Goal: Task Accomplishment & Management: Use online tool/utility

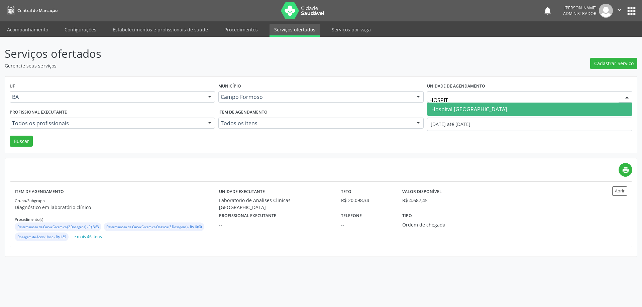
type input "HOSPITA"
click at [485, 106] on span "Hospital [GEOGRAPHIC_DATA]" at bounding box center [469, 109] width 76 height 7
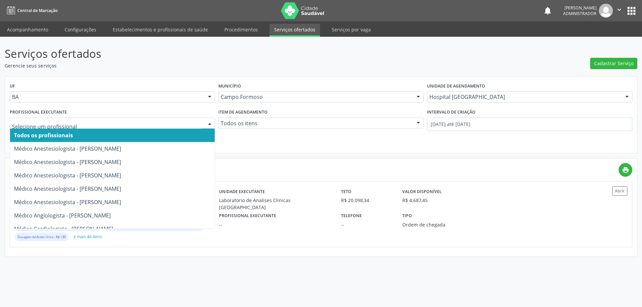
click at [209, 121] on div at bounding box center [210, 123] width 10 height 11
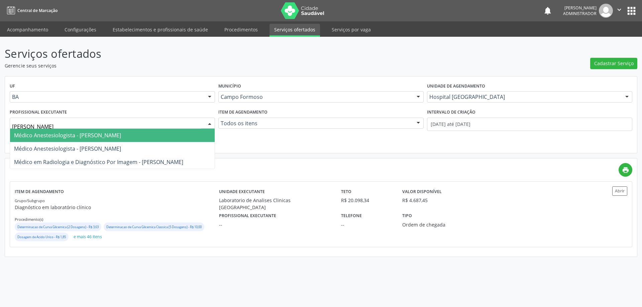
type input "[PERSON_NAME]"
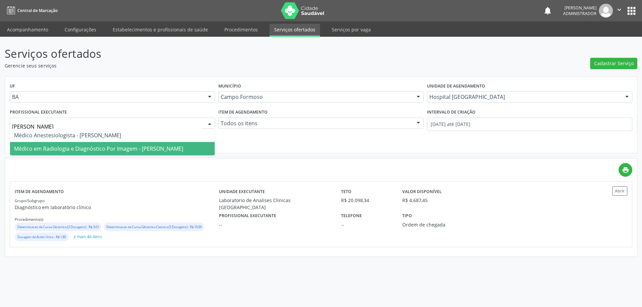
click at [135, 150] on span "Médico em Radiologia e Diagnóstico Por Imagem - [PERSON_NAME]" at bounding box center [98, 148] width 169 height 7
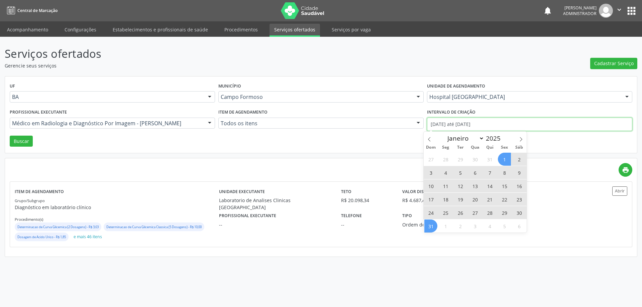
click at [467, 125] on input "[DATE] até [DATE]" at bounding box center [529, 124] width 205 height 13
click at [521, 139] on icon at bounding box center [521, 139] width 5 height 5
select select "8"
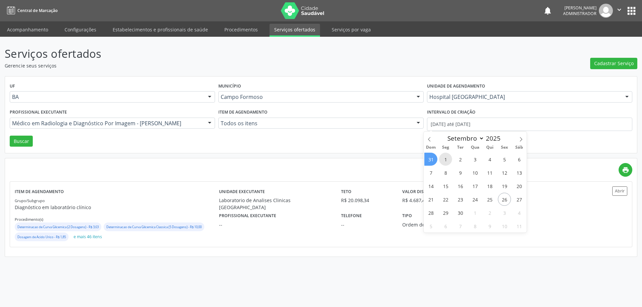
click at [446, 160] on span "1" at bounding box center [445, 159] width 13 height 13
type input "[DATE]"
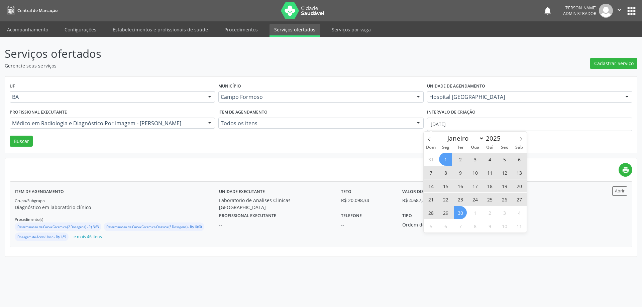
click at [458, 210] on span "30" at bounding box center [460, 212] width 13 height 13
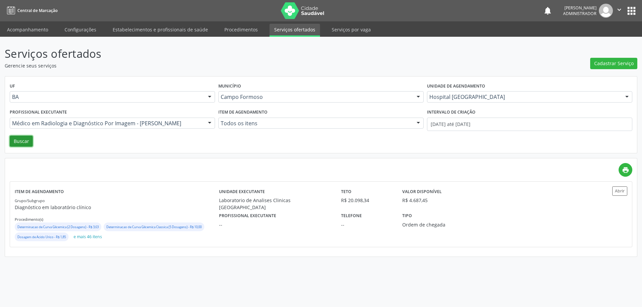
click at [16, 138] on button "Buscar" at bounding box center [21, 141] width 23 height 11
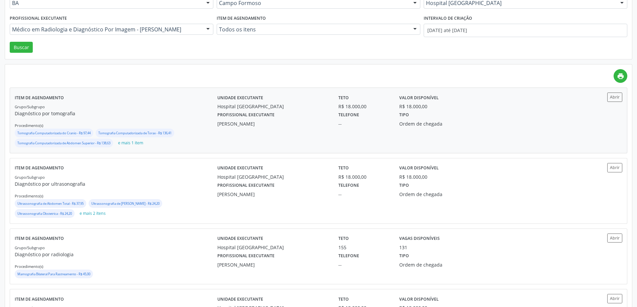
scroll to position [100, 0]
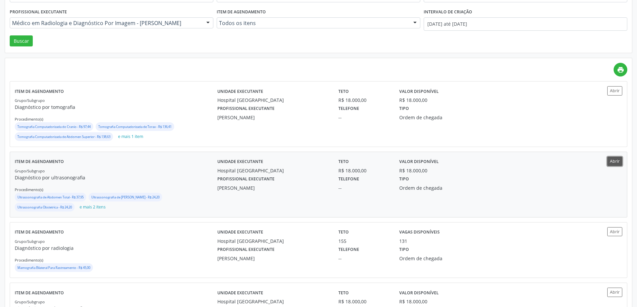
click at [616, 161] on button "Abrir" at bounding box center [614, 161] width 15 height 9
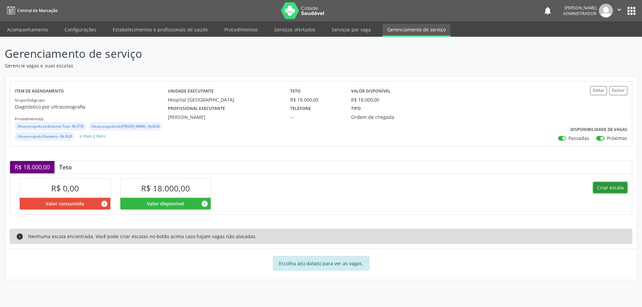
click at [617, 194] on button "Criar escala" at bounding box center [610, 187] width 34 height 11
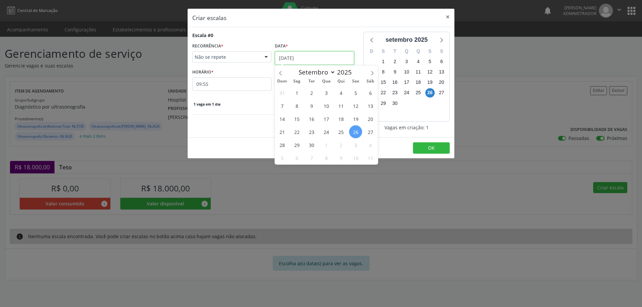
click at [292, 56] on input "26/09/2025" at bounding box center [314, 57] width 79 height 13
click at [371, 72] on icon at bounding box center [372, 73] width 5 height 5
select select "9"
click at [310, 106] on span "7" at bounding box center [311, 105] width 13 height 13
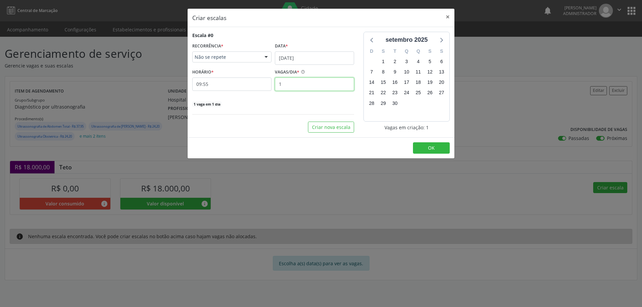
click at [291, 85] on input "1" at bounding box center [314, 84] width 79 height 13
type input "2"
click at [261, 82] on input "09:55" at bounding box center [231, 84] width 79 height 13
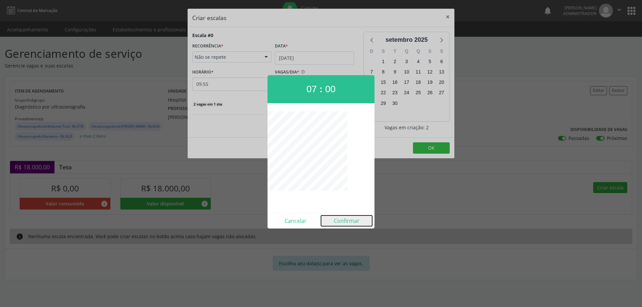
click at [349, 219] on button "Confirmar" at bounding box center [346, 221] width 51 height 11
type input "07:00"
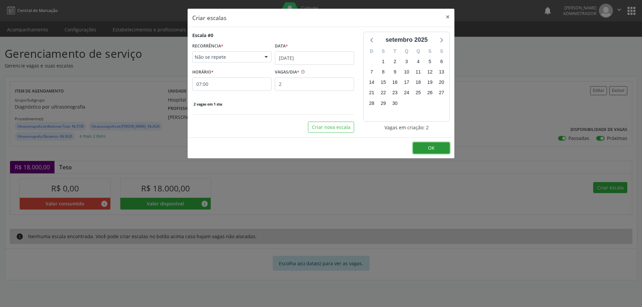
click at [423, 144] on button "OK" at bounding box center [431, 147] width 37 height 11
